Goal: Information Seeking & Learning: Learn about a topic

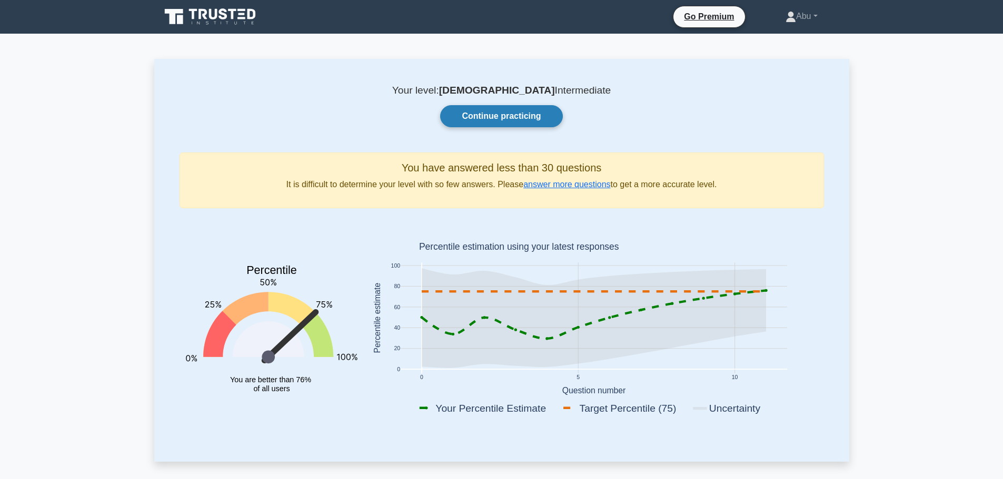
click at [518, 115] on link "Continue practicing" at bounding box center [501, 116] width 122 height 22
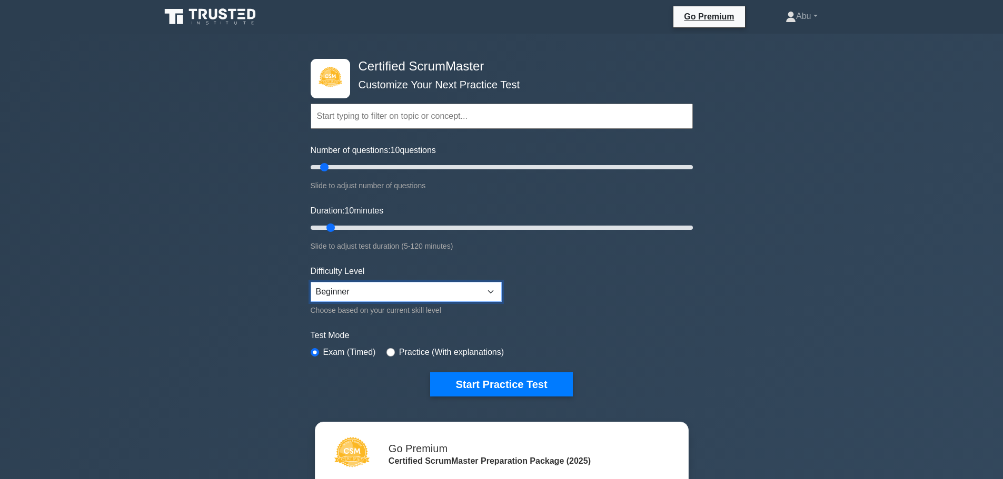
drag, startPoint x: 329, startPoint y: 292, endPoint x: 338, endPoint y: 291, distance: 9.0
click at [329, 292] on select "Beginner Intermediate Expert" at bounding box center [406, 292] width 191 height 20
select select "expert"
click at [311, 282] on select "Beginner Intermediate Expert" at bounding box center [406, 292] width 191 height 20
click at [356, 335] on label "Test Mode" at bounding box center [502, 335] width 382 height 13
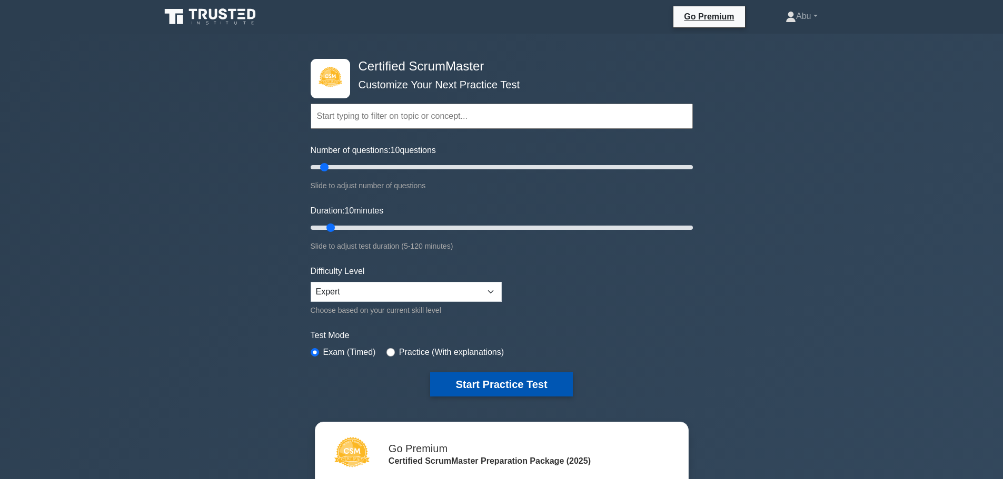
click at [462, 384] on button "Start Practice Test" at bounding box center [501, 385] width 142 height 24
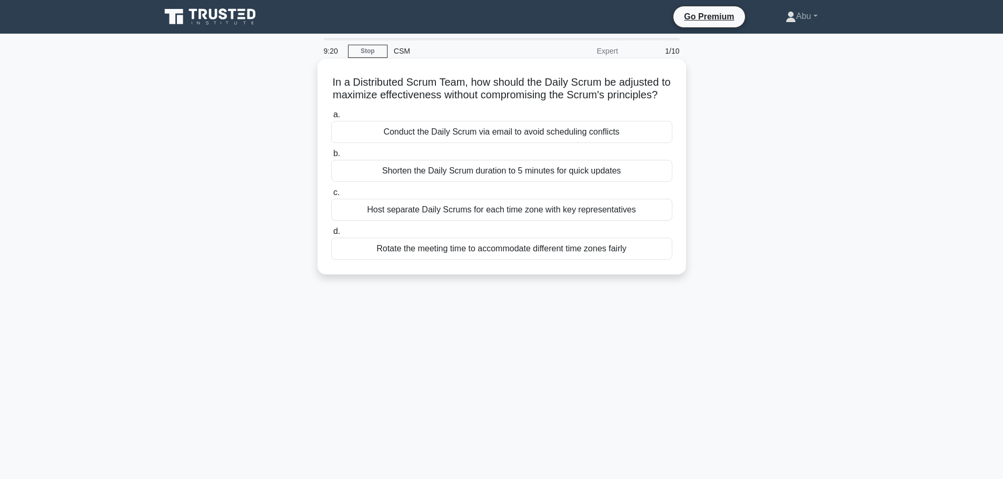
click at [417, 260] on div "Rotate the meeting time to accommodate different time zones fairly" at bounding box center [501, 249] width 341 height 22
click at [331, 235] on input "d. Rotate the meeting time to accommodate different time zones fairly" at bounding box center [331, 231] width 0 height 7
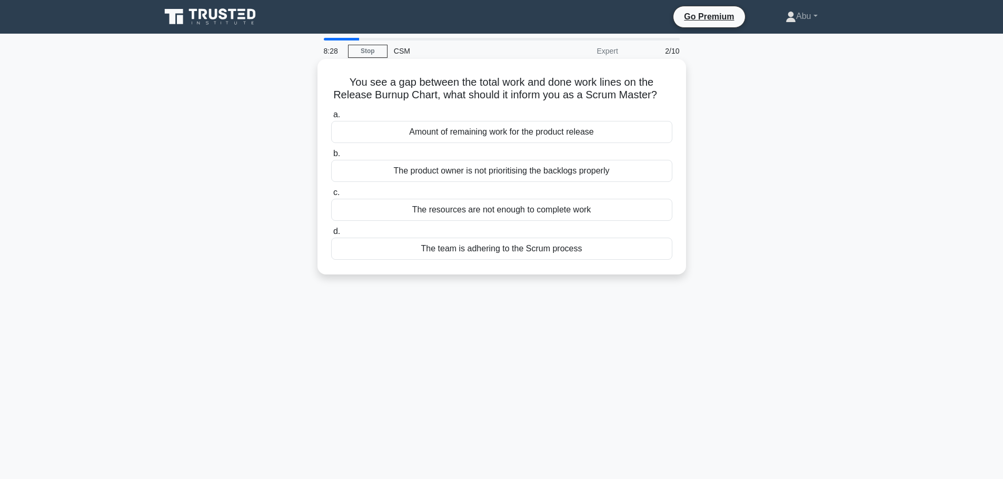
click at [573, 134] on div "Amount of remaining work for the product release" at bounding box center [501, 132] width 341 height 22
click at [331, 118] on input "a. Amount of remaining work for the product release" at bounding box center [331, 115] width 0 height 7
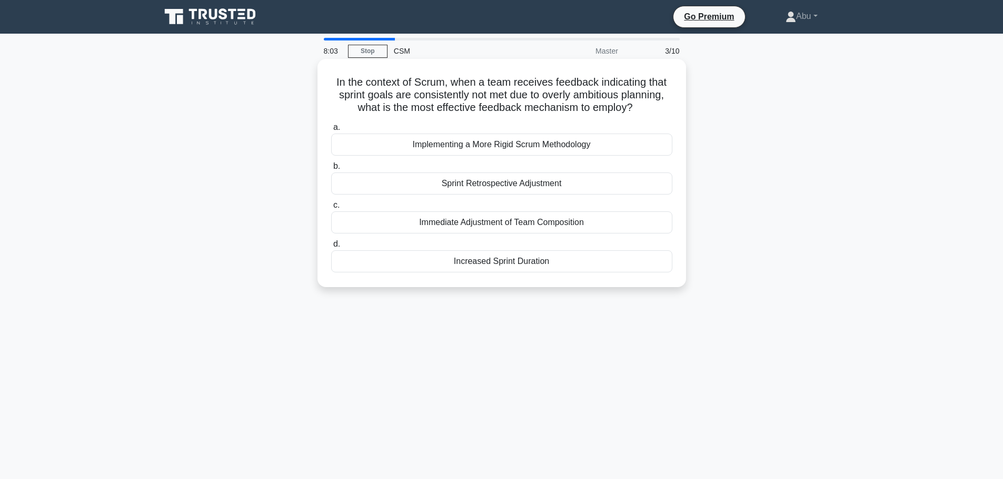
click at [555, 189] on div "Sprint Retrospective Adjustment" at bounding box center [501, 184] width 341 height 22
click at [331, 170] on input "b. Sprint Retrospective Adjustment" at bounding box center [331, 166] width 0 height 7
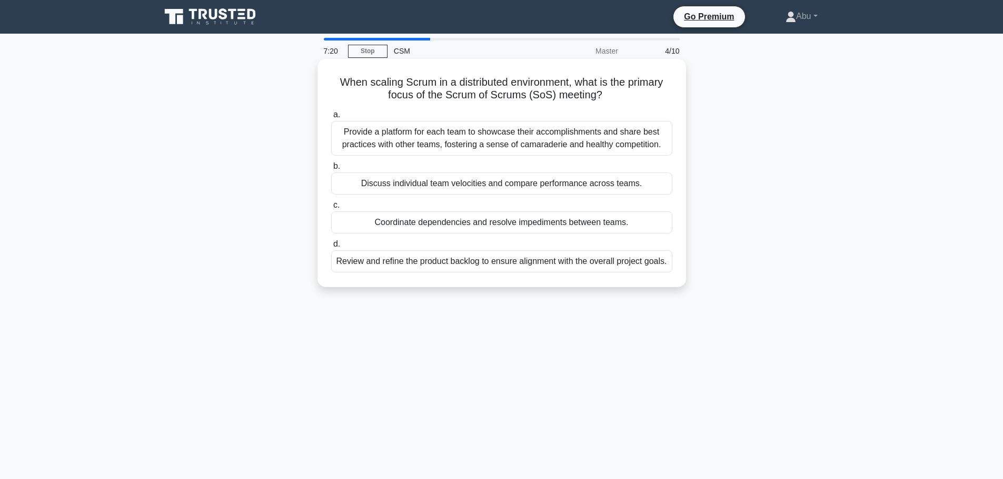
click at [604, 134] on div "Provide a platform for each team to showcase their accomplishments and share be…" at bounding box center [501, 138] width 341 height 35
click at [331, 118] on input "a. Provide a platform for each team to showcase their accomplishments and share…" at bounding box center [331, 115] width 0 height 7
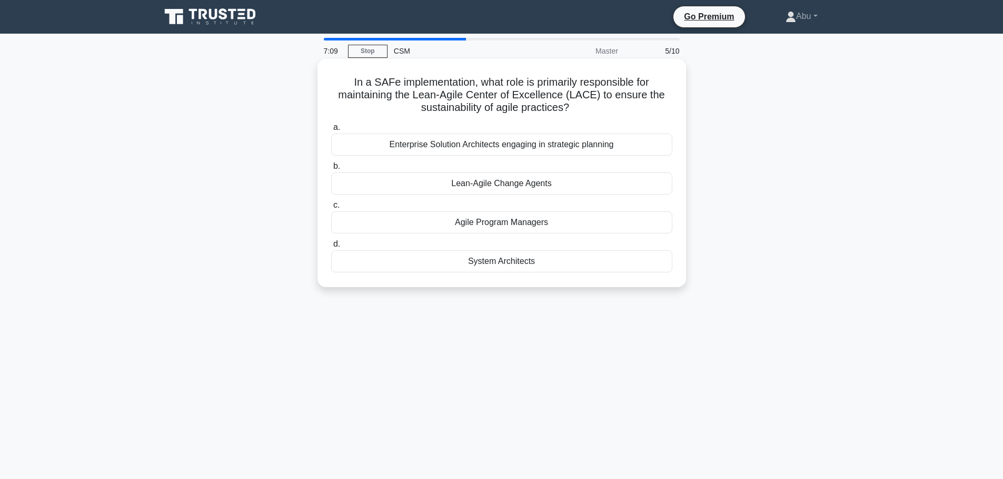
click at [566, 149] on div "Enterprise Solution Architects engaging in strategic planning" at bounding box center [501, 145] width 341 height 22
click at [331, 131] on input "a. Enterprise Solution Architects engaging in strategic planning" at bounding box center [331, 127] width 0 height 7
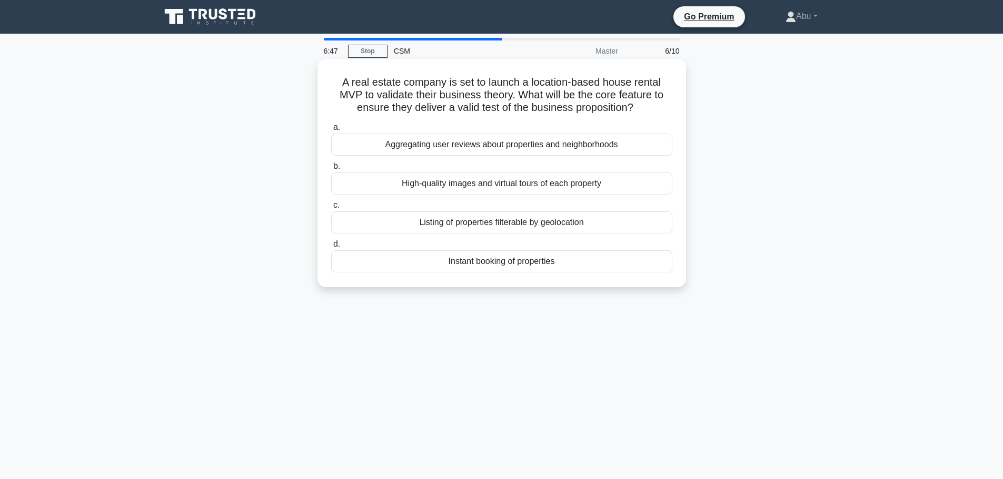
click at [577, 222] on div "Listing of properties filterable by geolocation" at bounding box center [501, 223] width 341 height 22
click at [331, 209] on input "c. Listing of properties filterable by geolocation" at bounding box center [331, 205] width 0 height 7
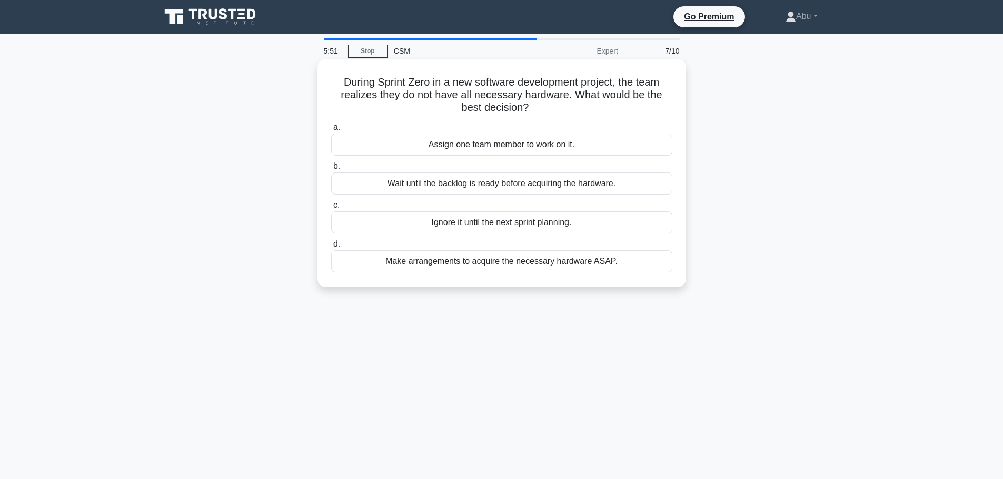
click at [503, 258] on div "Make arrangements to acquire the necessary hardware ASAP." at bounding box center [501, 262] width 341 height 22
click at [331, 248] on input "d. Make arrangements to acquire the necessary hardware ASAP." at bounding box center [331, 244] width 0 height 7
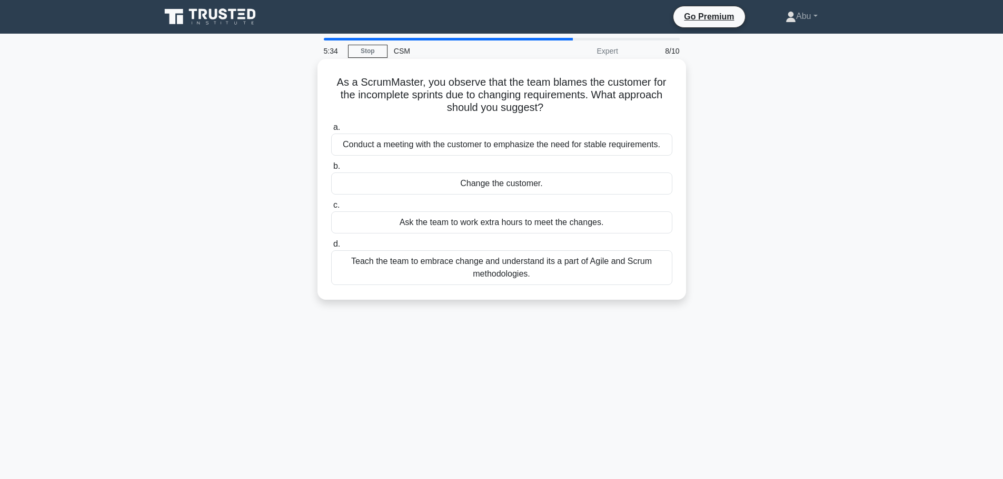
click at [576, 270] on div "Teach the team to embrace change and understand its a part of Agile and Scrum m…" at bounding box center [501, 268] width 341 height 35
click at [331, 248] on input "d. Teach the team to embrace change and understand its a part of Agile and Scru…" at bounding box center [331, 244] width 0 height 7
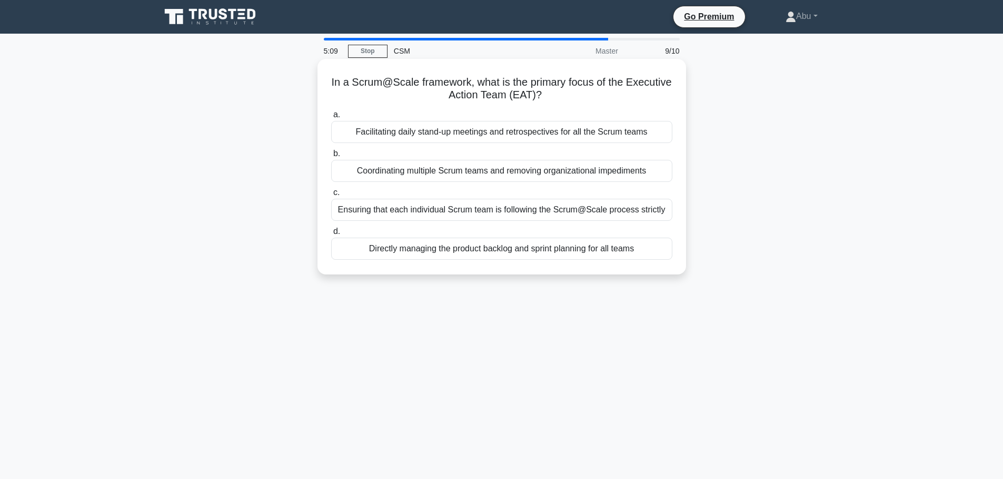
click at [479, 135] on div "Facilitating daily stand-up meetings and retrospectives for all the Scrum teams" at bounding box center [501, 132] width 341 height 22
click at [331, 118] on input "a. Facilitating daily stand-up meetings and retrospectives for all the Scrum te…" at bounding box center [331, 115] width 0 height 7
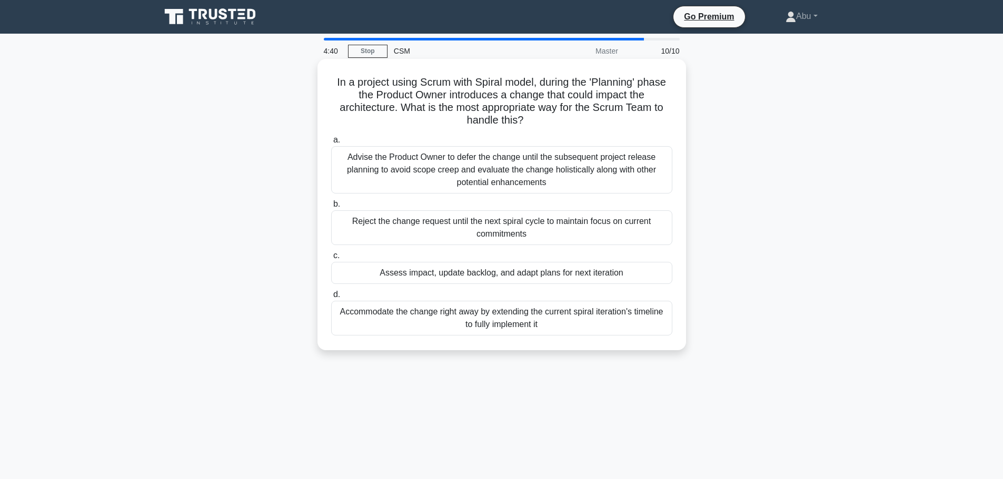
click at [471, 276] on div "Assess impact, update backlog, and adapt plans for next iteration" at bounding box center [501, 273] width 341 height 22
click at [331, 259] on input "c. Assess impact, update backlog, and adapt plans for next iteration" at bounding box center [331, 256] width 0 height 7
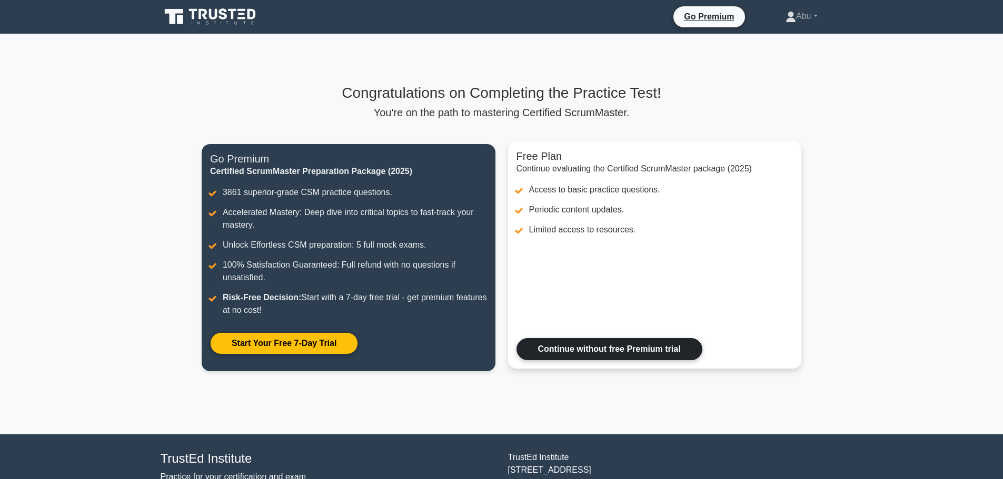
click at [585, 342] on link "Continue without free Premium trial" at bounding box center [609, 349] width 186 height 22
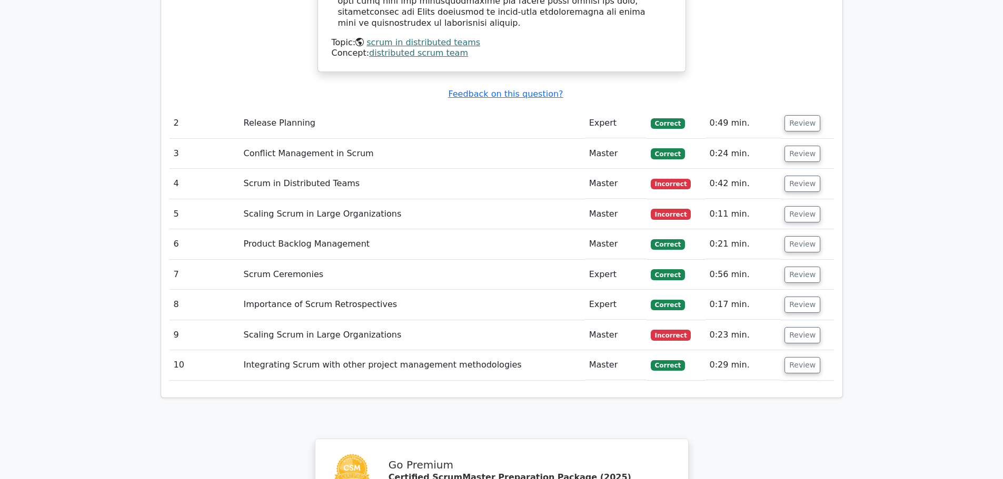
scroll to position [1263, 0]
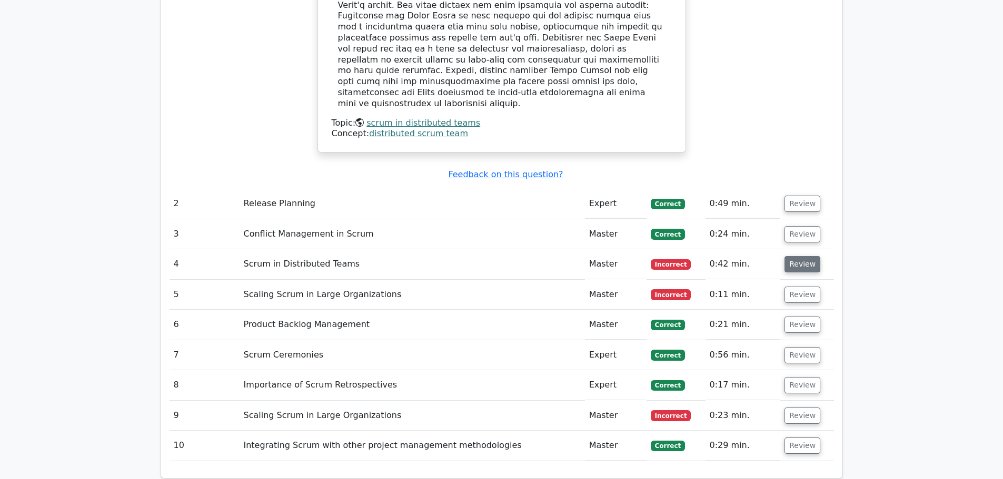
click at [796, 256] on button "Review" at bounding box center [802, 264] width 36 height 16
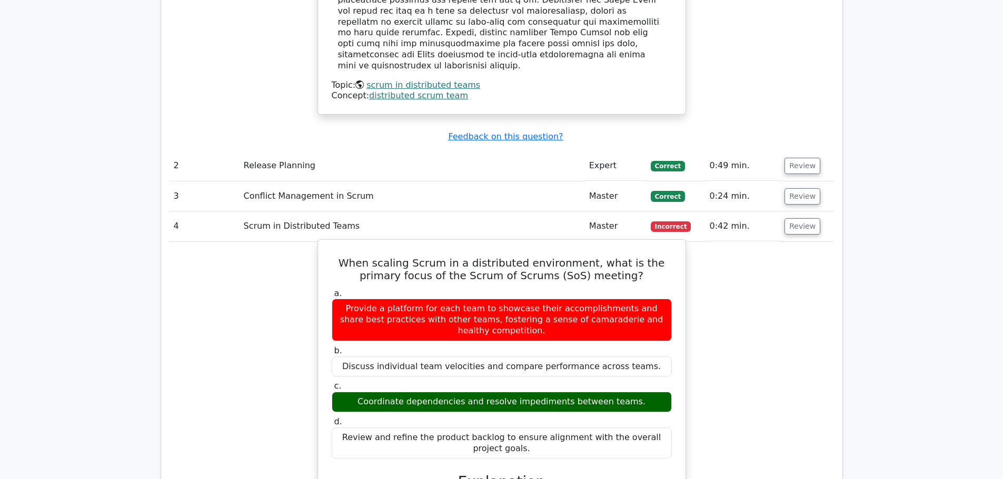
scroll to position [1368, 0]
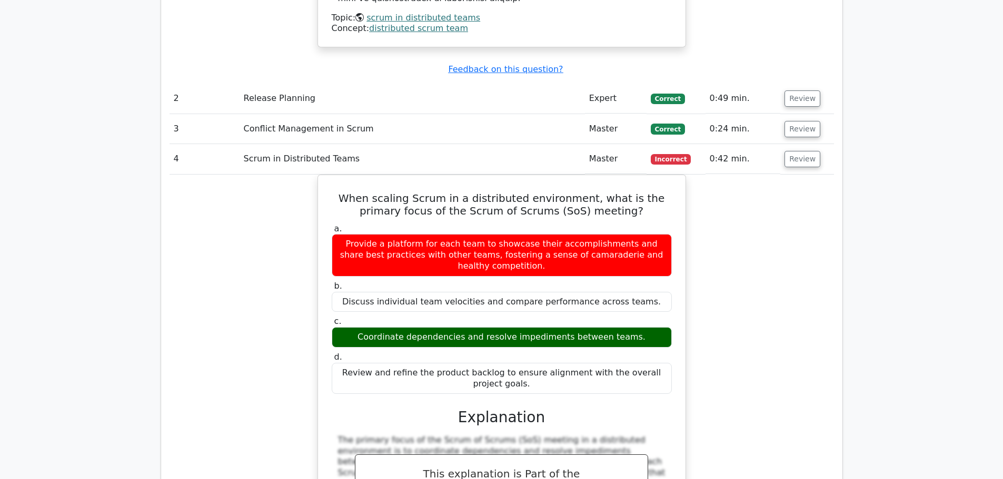
click at [746, 219] on div "When scaling Scrum in a distributed environment, what is the primary focus of t…" at bounding box center [501, 393] width 664 height 437
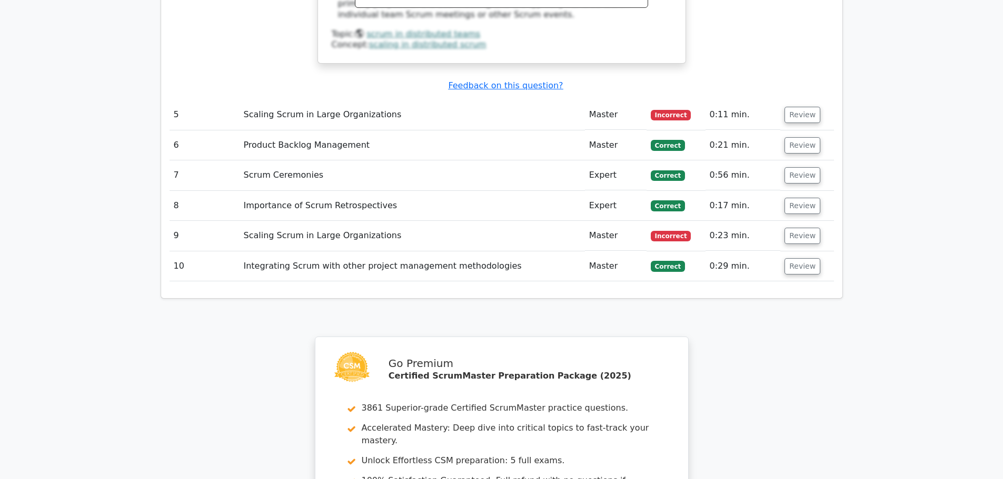
scroll to position [1842, 0]
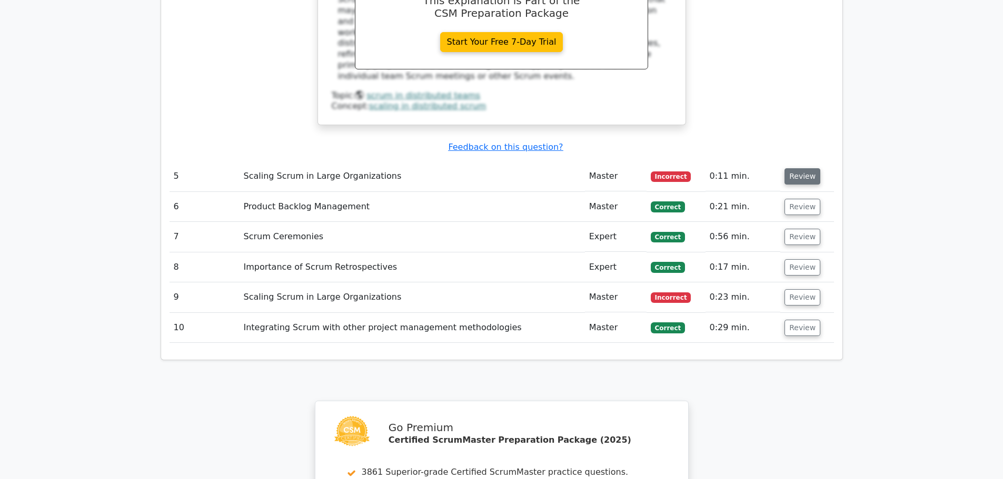
click at [801, 168] on button "Review" at bounding box center [802, 176] width 36 height 16
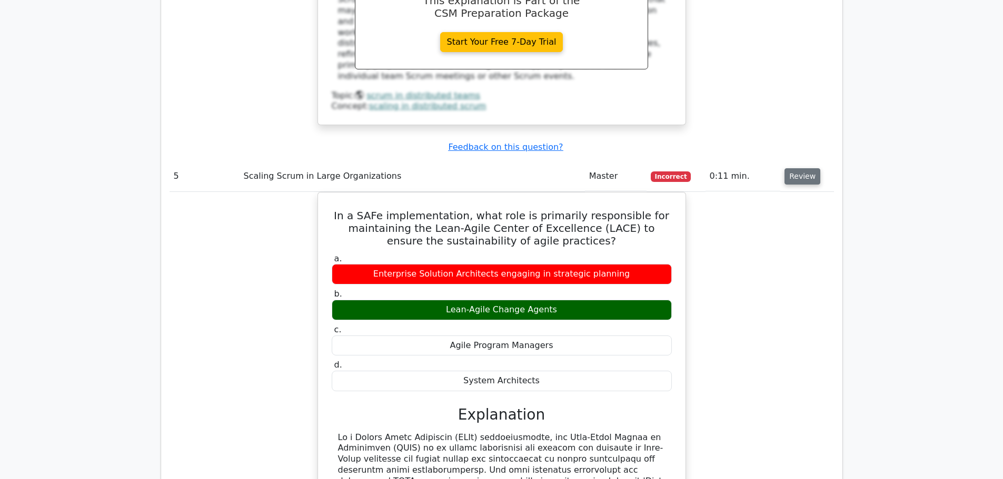
click at [796, 168] on button "Review" at bounding box center [802, 176] width 36 height 16
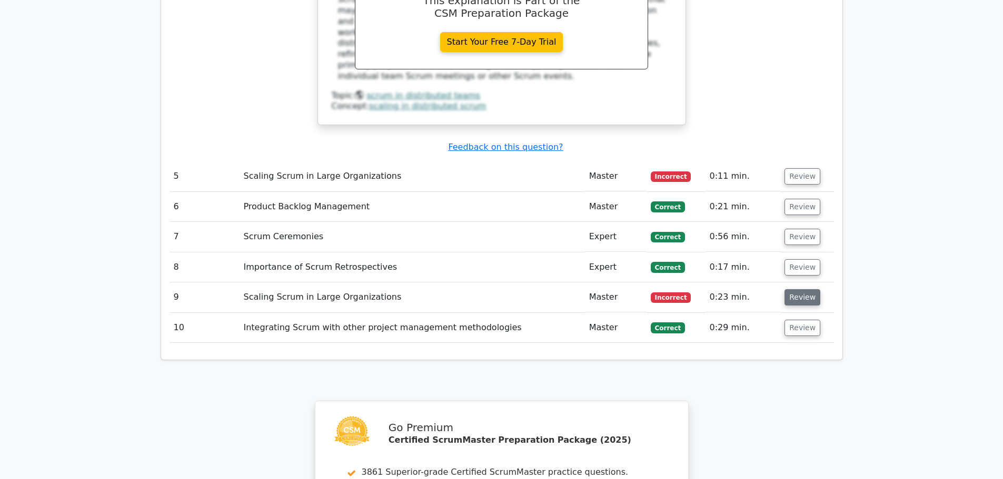
click at [799, 289] on button "Review" at bounding box center [802, 297] width 36 height 16
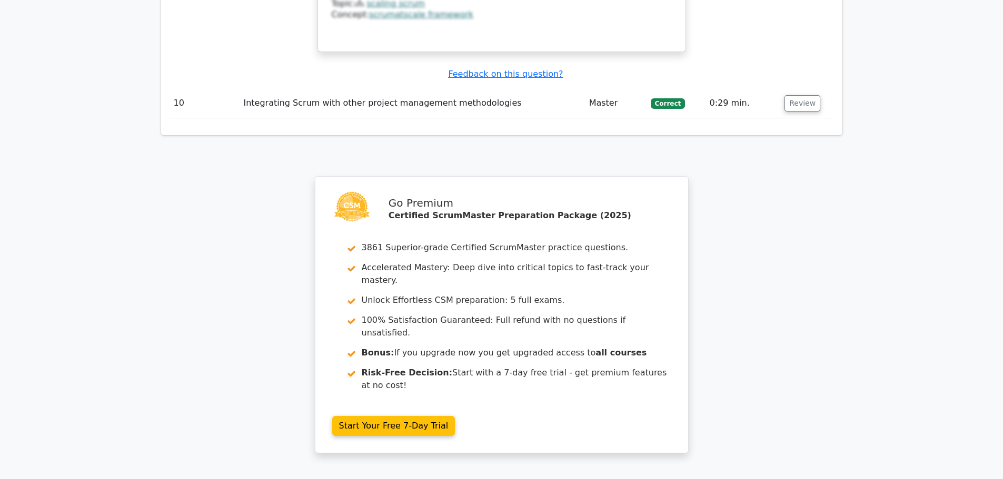
scroll to position [2526, 0]
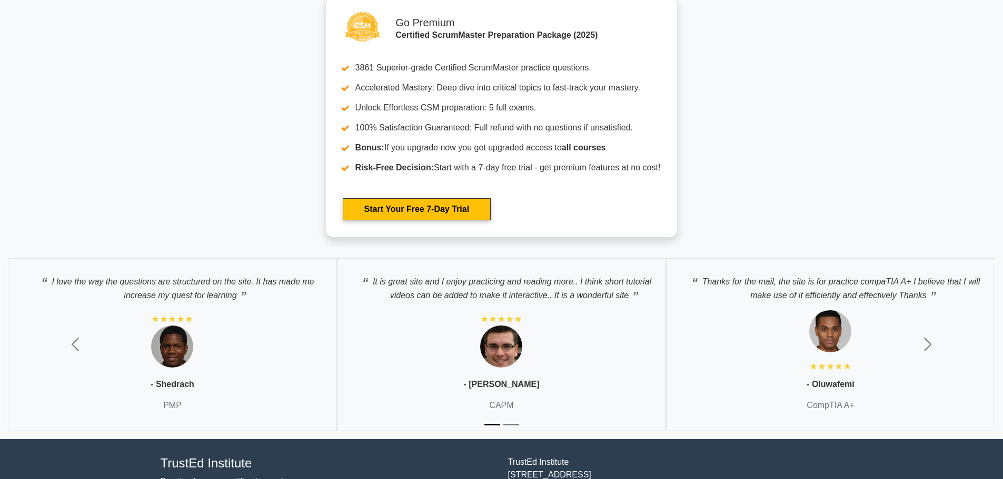
scroll to position [3458, 0]
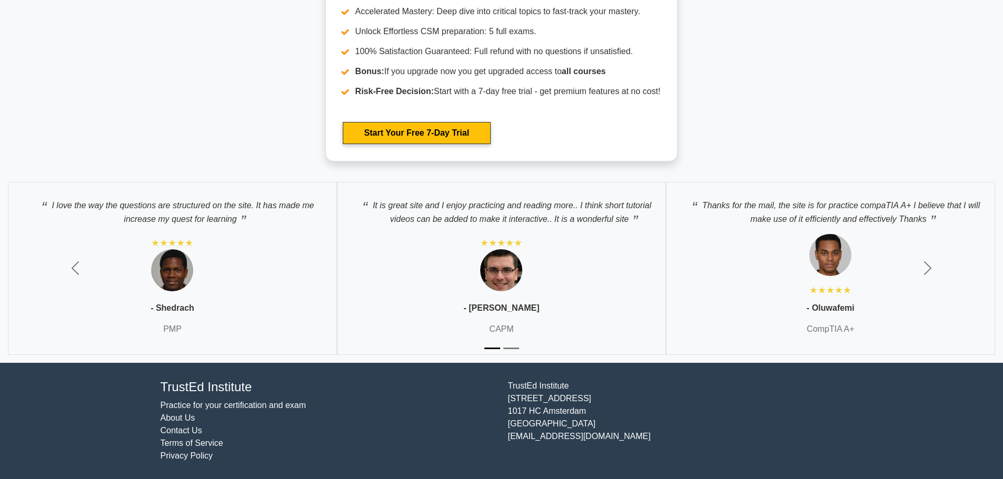
drag, startPoint x: 874, startPoint y: 2, endPoint x: 804, endPoint y: 37, distance: 78.6
